Goal: Information Seeking & Learning: Learn about a topic

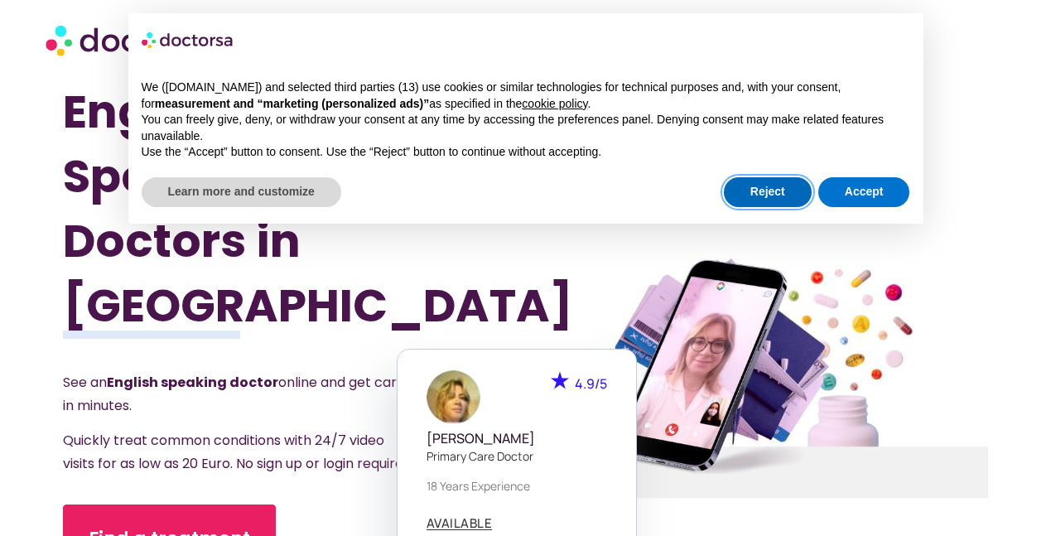
click at [755, 182] on button "Reject" at bounding box center [768, 192] width 88 height 30
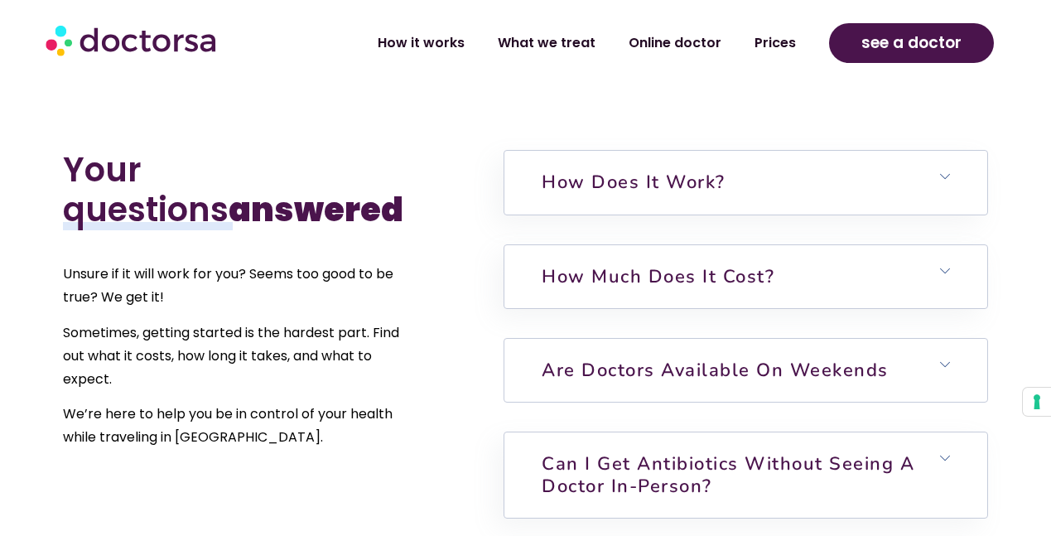
scroll to position [3412, 0]
click at [944, 171] on icon at bounding box center [945, 176] width 10 height 10
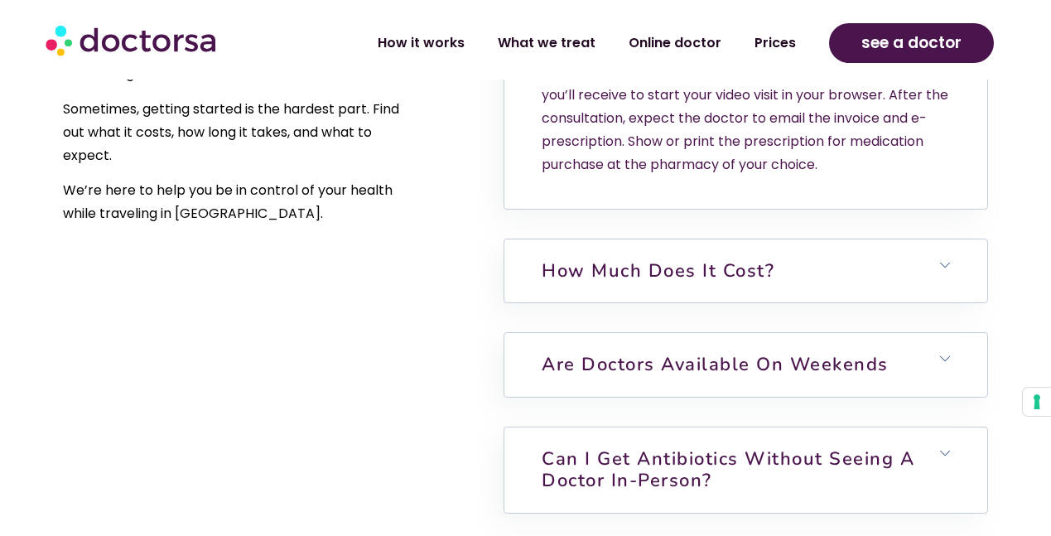
scroll to position [3640, 0]
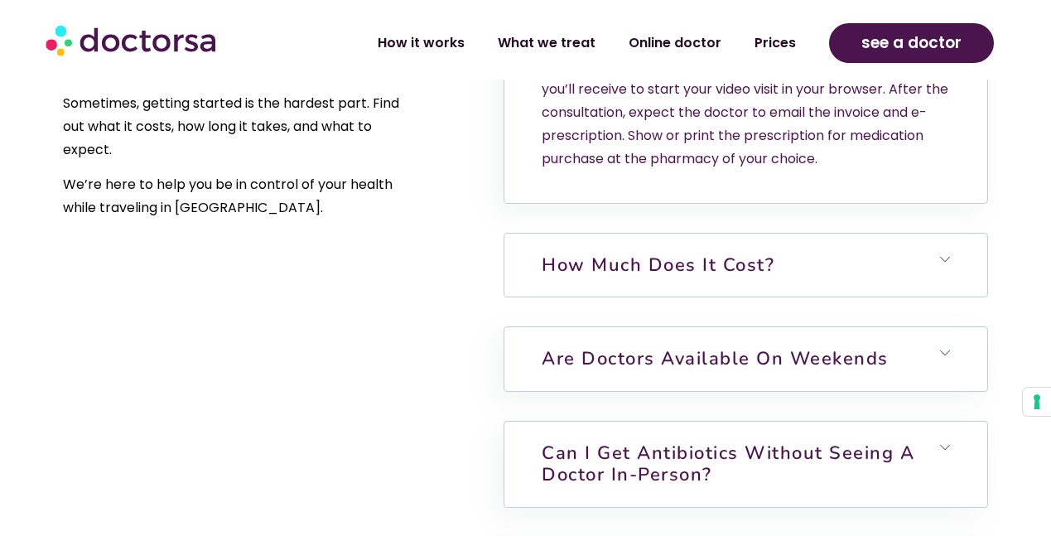
click at [953, 234] on h6 "How much does it cost?" at bounding box center [745, 265] width 482 height 63
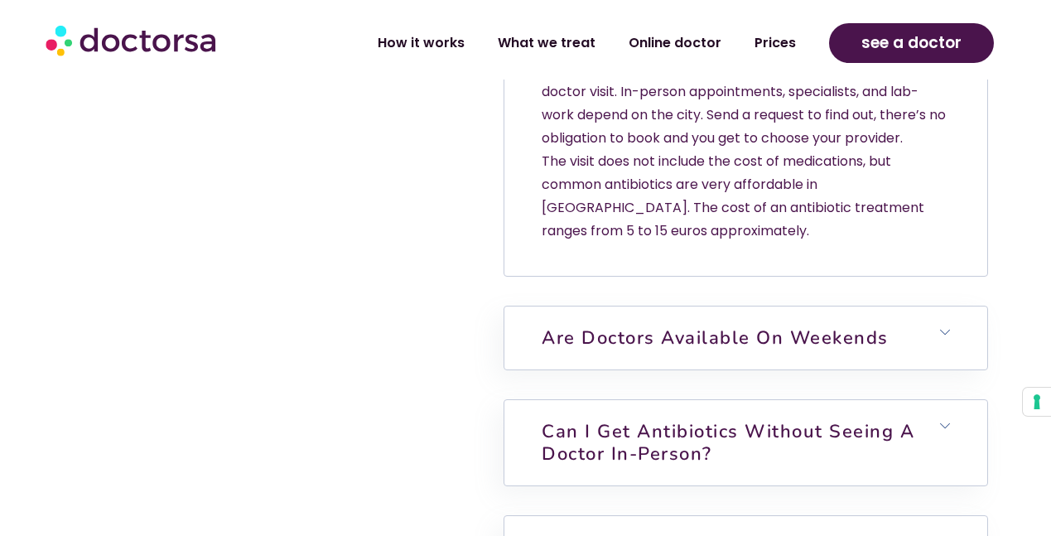
scroll to position [3948, 0]
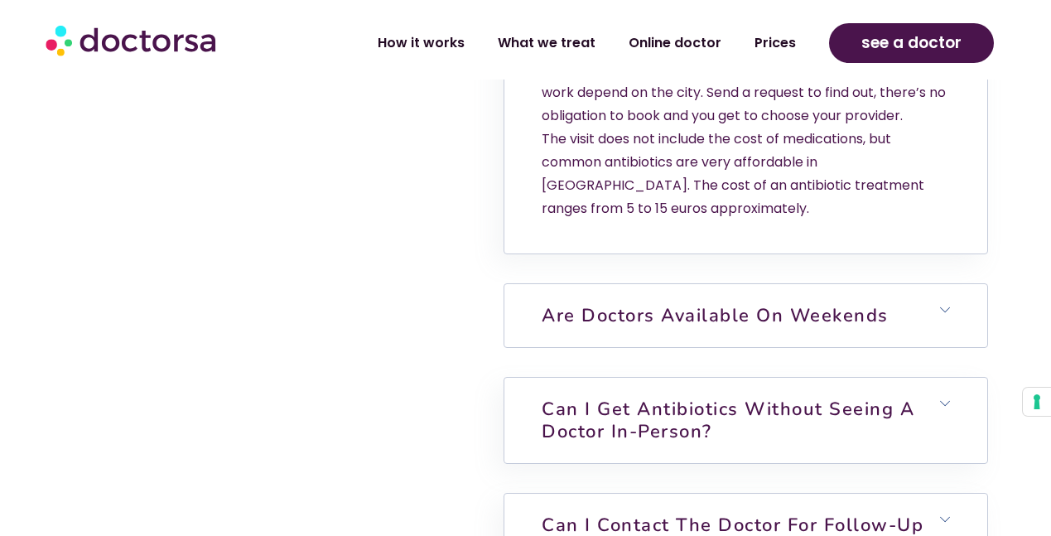
click at [805, 303] on link "Are doctors available on weekends" at bounding box center [715, 315] width 347 height 25
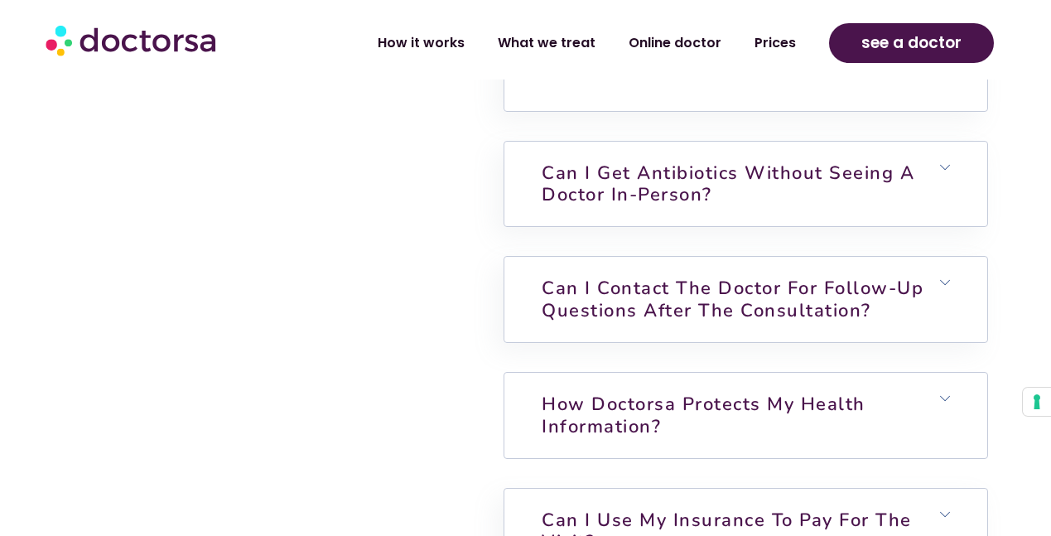
scroll to position [4382, 0]
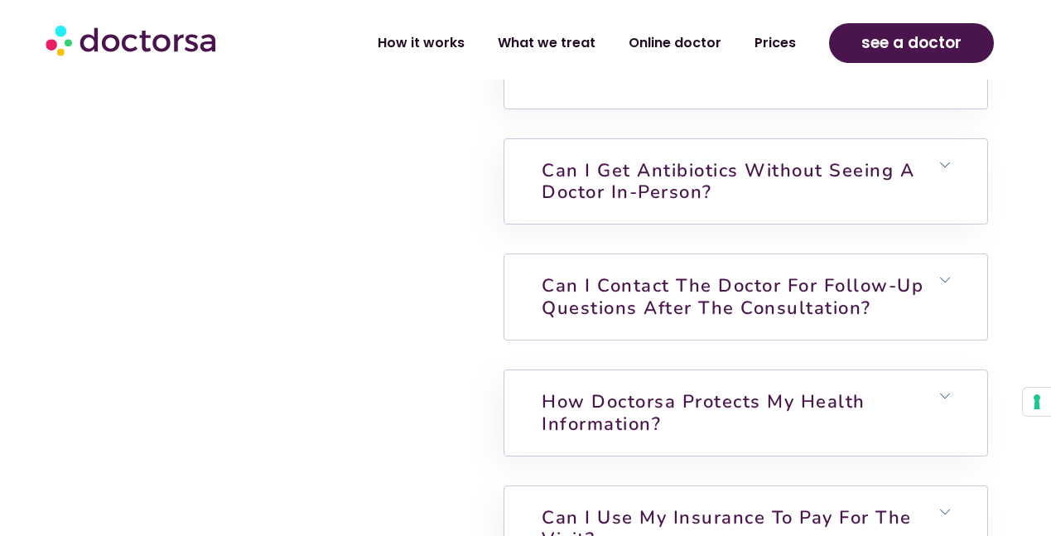
click at [803, 273] on link "Can I contact the doctor for follow-up questions after the consultation?" at bounding box center [733, 296] width 382 height 46
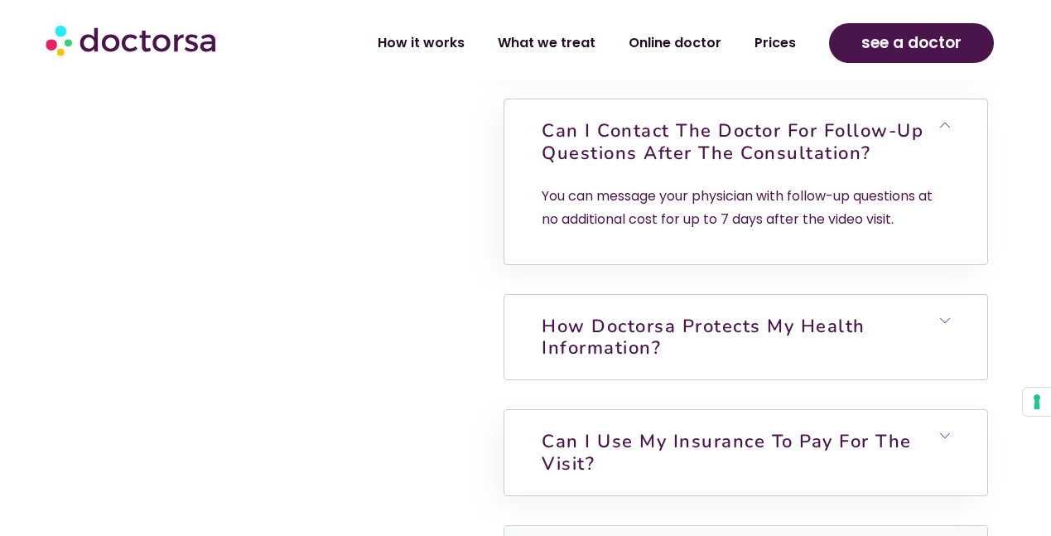
scroll to position [4540, 0]
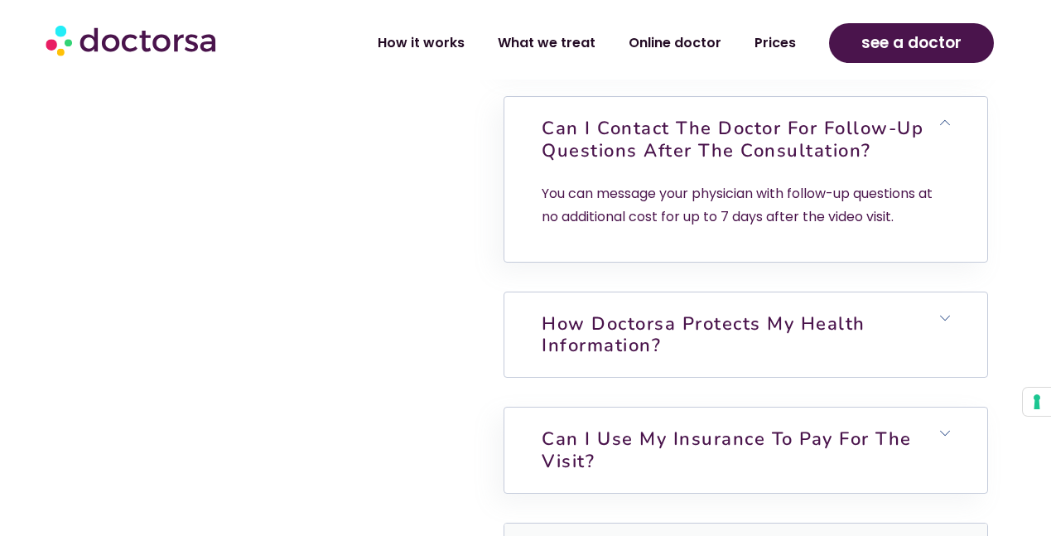
click at [784, 311] on link "How Doctorsa protects my health information?" at bounding box center [704, 334] width 324 height 46
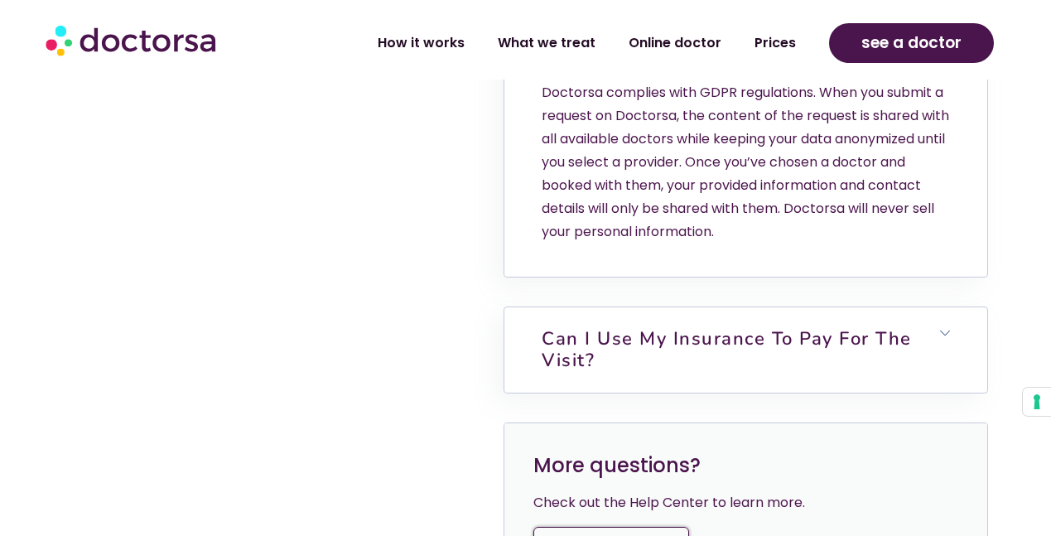
scroll to position [4836, 0]
click at [730, 326] on link "Can I use my insurance to pay for the visit?" at bounding box center [727, 349] width 370 height 46
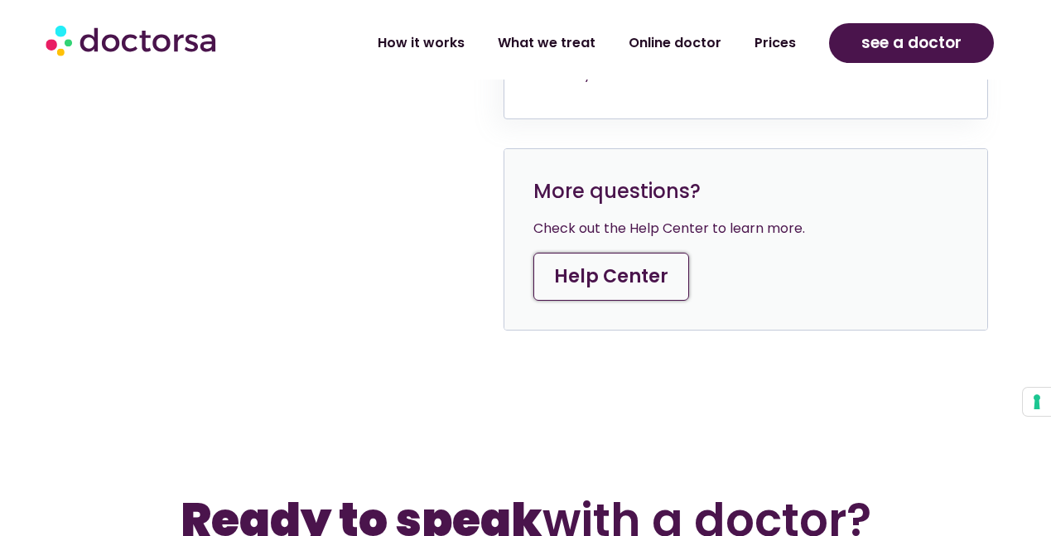
scroll to position [5399, 0]
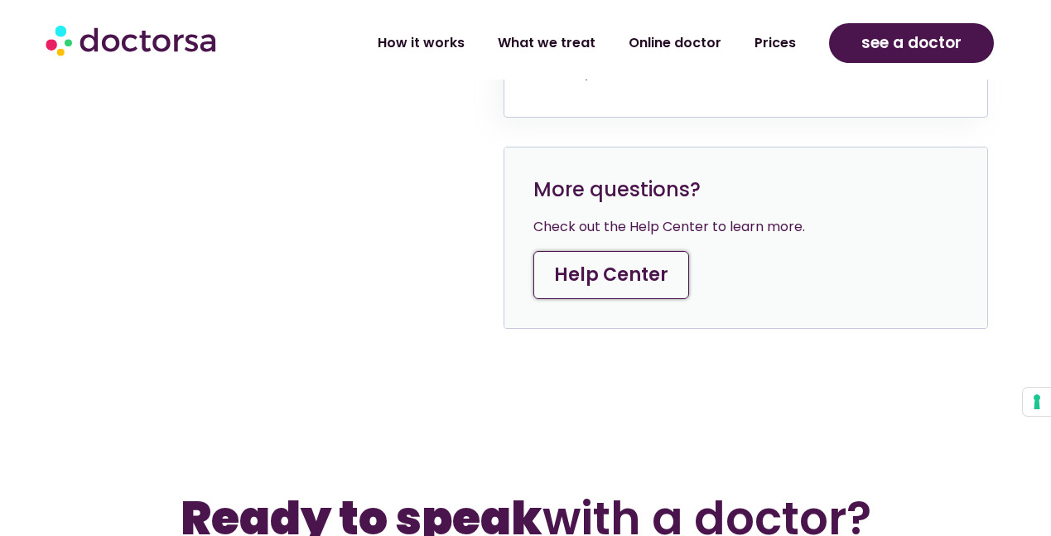
click at [649, 251] on link "Help Center" at bounding box center [611, 275] width 156 height 48
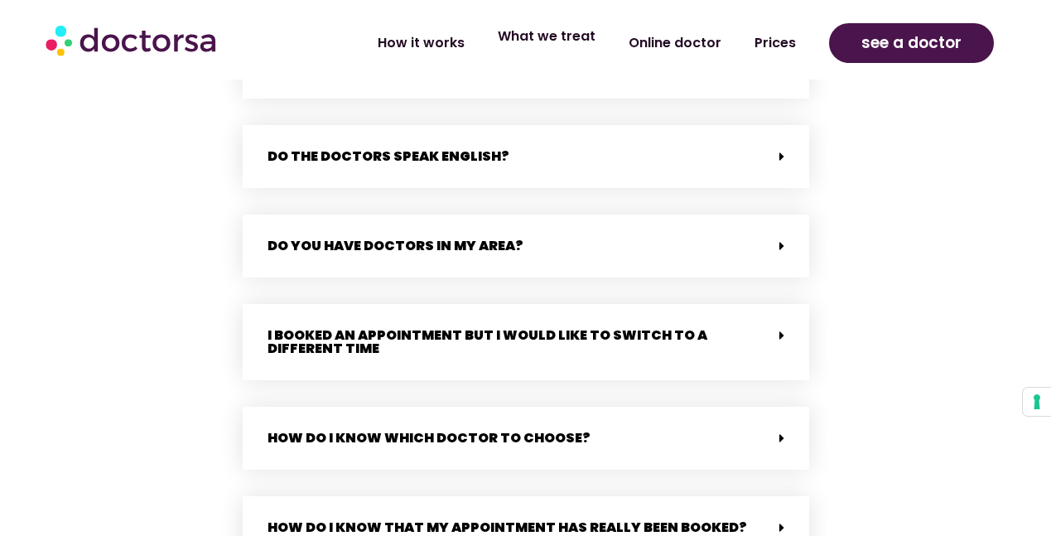
scroll to position [2503, 0]
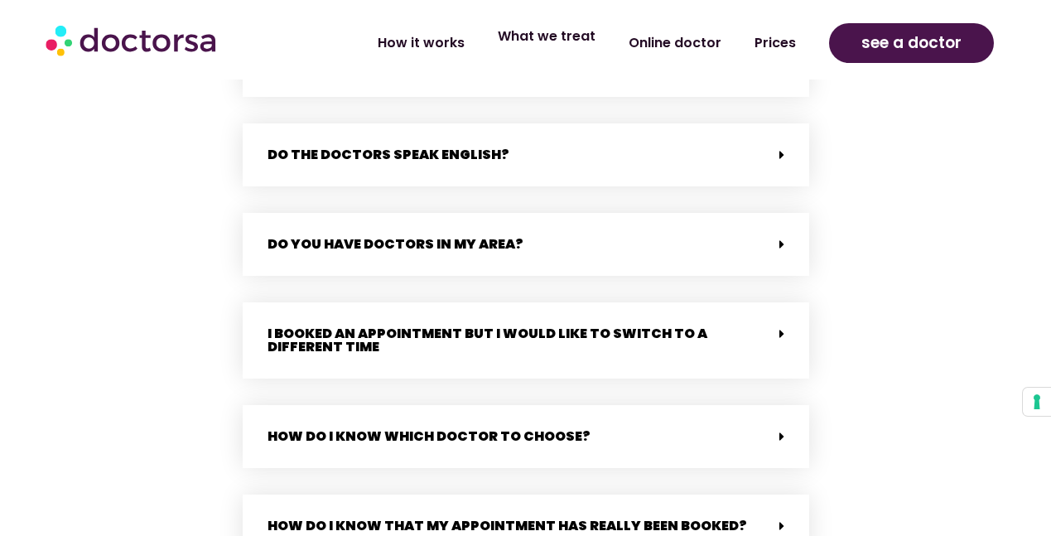
click at [576, 38] on link "What we treat" at bounding box center [546, 36] width 131 height 38
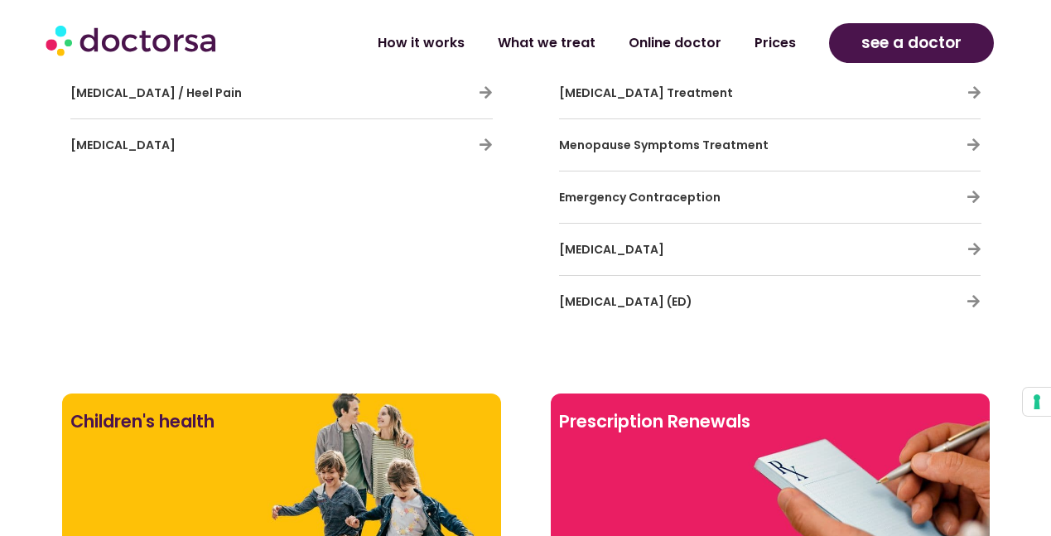
scroll to position [3815, 0]
